Goal: Task Accomplishment & Management: Use online tool/utility

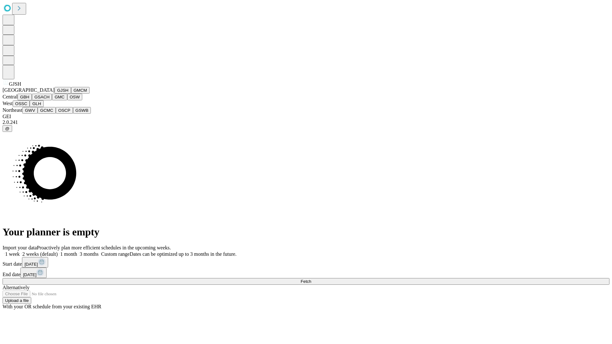
click at [55, 94] on button "GJSH" at bounding box center [63, 90] width 17 height 7
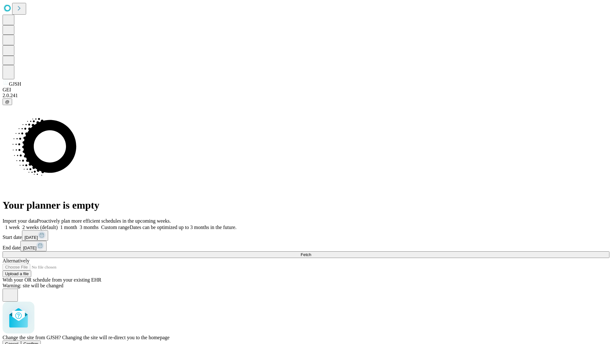
click at [39, 342] on span "Confirm" at bounding box center [31, 344] width 15 height 5
click at [77, 225] on label "1 month" at bounding box center [67, 227] width 19 height 5
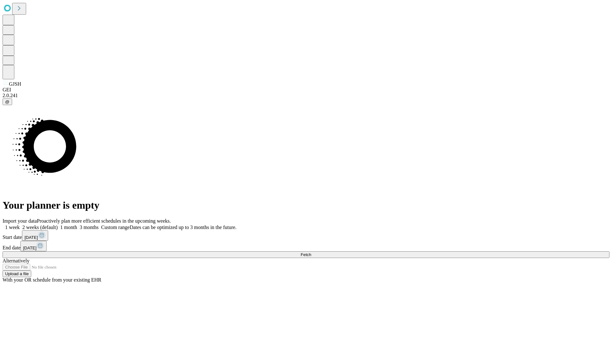
click at [311, 252] on span "Fetch" at bounding box center [306, 254] width 11 height 5
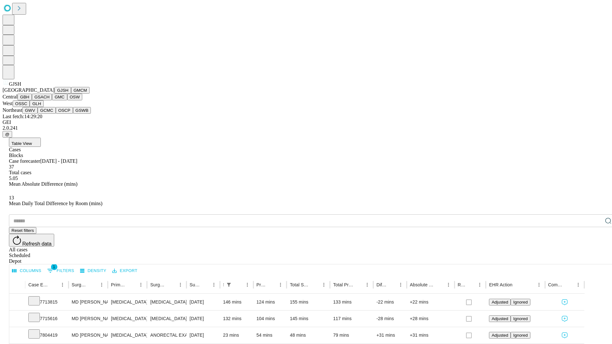
click at [71, 94] on button "GMCM" at bounding box center [80, 90] width 18 height 7
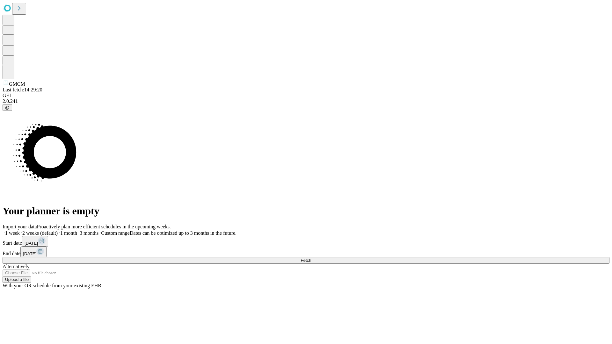
click at [77, 230] on label "1 month" at bounding box center [67, 232] width 19 height 5
click at [311, 258] on span "Fetch" at bounding box center [306, 260] width 11 height 5
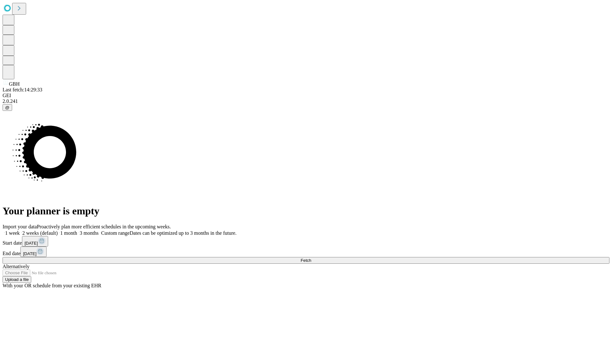
click at [77, 230] on label "1 month" at bounding box center [67, 232] width 19 height 5
click at [311, 258] on span "Fetch" at bounding box center [306, 260] width 11 height 5
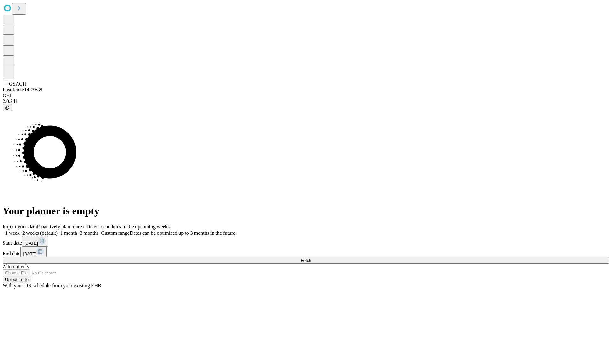
click at [77, 230] on label "1 month" at bounding box center [67, 232] width 19 height 5
click at [311, 258] on span "Fetch" at bounding box center [306, 260] width 11 height 5
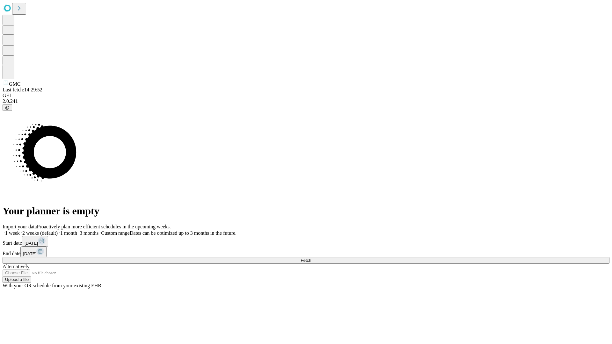
click at [77, 230] on label "1 month" at bounding box center [67, 232] width 19 height 5
click at [311, 258] on span "Fetch" at bounding box center [306, 260] width 11 height 5
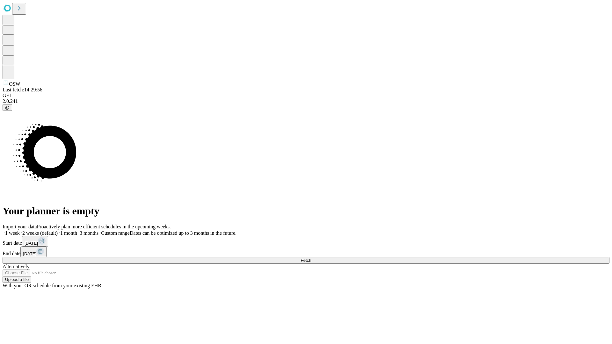
click at [77, 230] on label "1 month" at bounding box center [67, 232] width 19 height 5
click at [311, 258] on span "Fetch" at bounding box center [306, 260] width 11 height 5
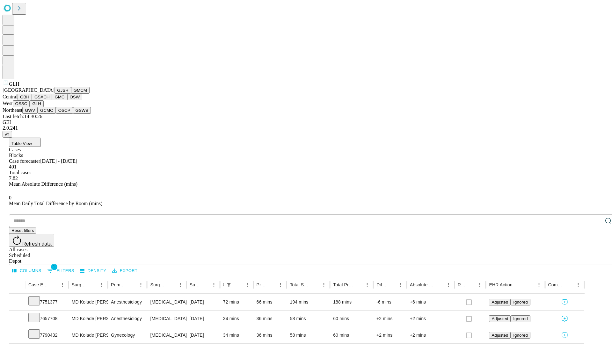
click at [38, 114] on button "GWV" at bounding box center [29, 110] width 15 height 7
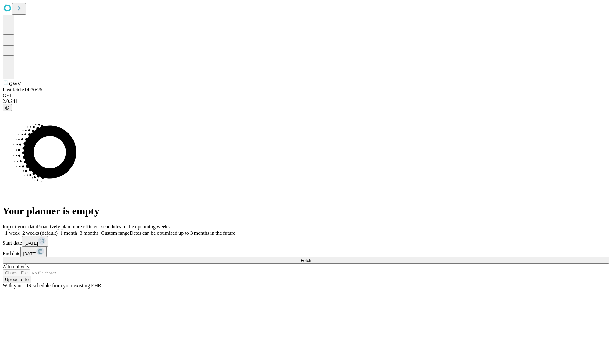
click at [77, 230] on label "1 month" at bounding box center [67, 232] width 19 height 5
click at [311, 258] on span "Fetch" at bounding box center [306, 260] width 11 height 5
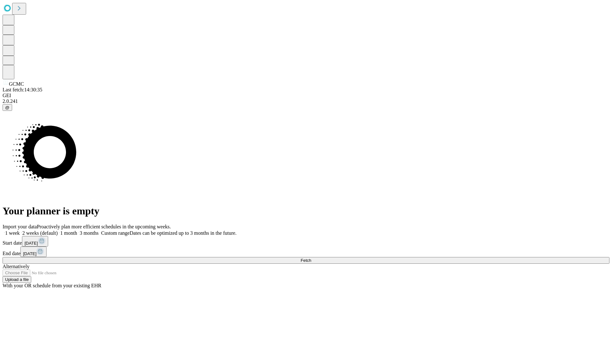
click at [77, 230] on label "1 month" at bounding box center [67, 232] width 19 height 5
click at [311, 258] on span "Fetch" at bounding box center [306, 260] width 11 height 5
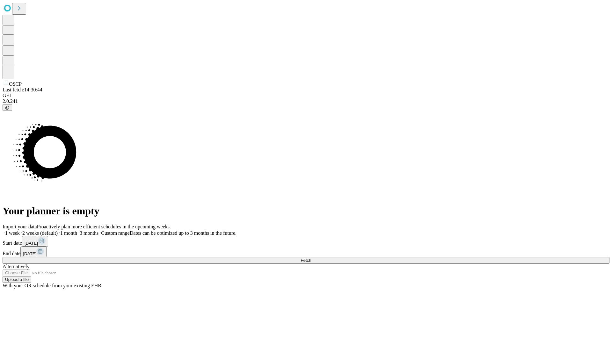
click at [77, 230] on label "1 month" at bounding box center [67, 232] width 19 height 5
click at [311, 258] on span "Fetch" at bounding box center [306, 260] width 11 height 5
